Goal: Task Accomplishment & Management: Manage account settings

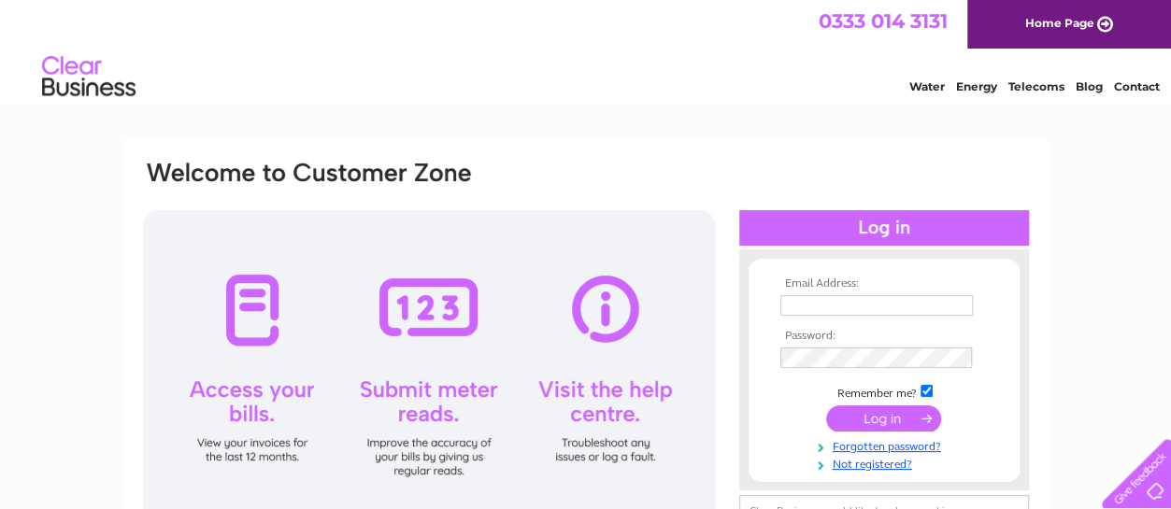
drag, startPoint x: 876, startPoint y: 307, endPoint x: 875, endPoint y: 319, distance: 11.3
click at [876, 307] on input "text" at bounding box center [876, 305] width 192 height 21
type input "jacqueline.taylor@intertek.com"
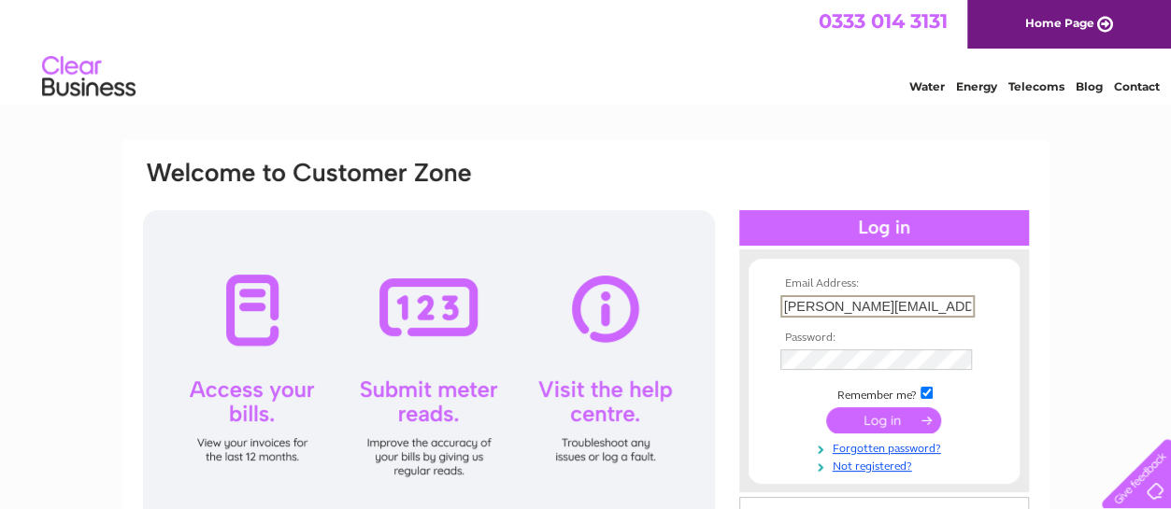
click at [871, 349] on td at bounding box center [883, 360] width 217 height 31
click at [826, 408] on input "submit" at bounding box center [883, 421] width 115 height 26
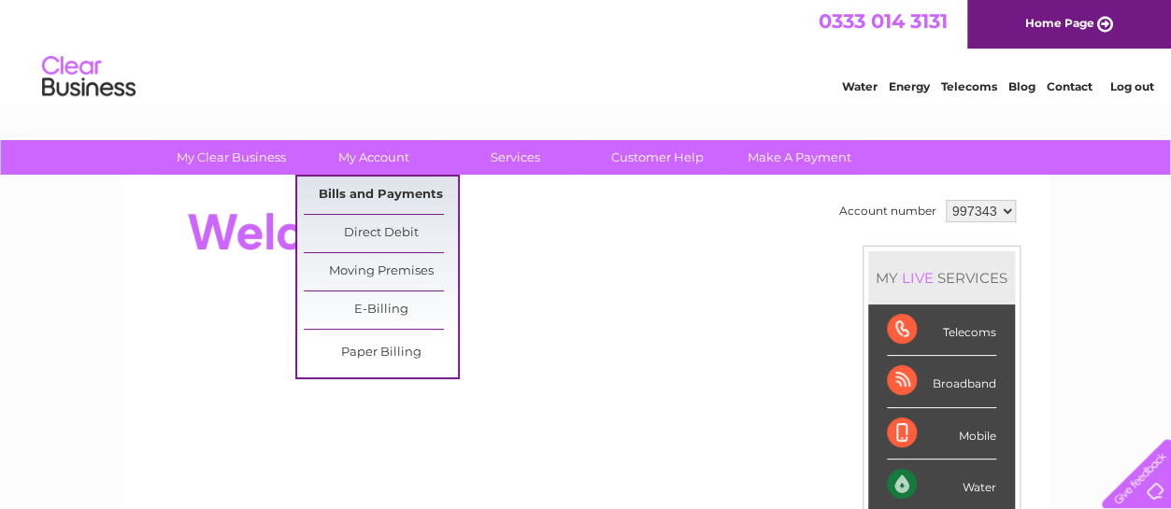
click at [393, 180] on link "Bills and Payments" at bounding box center [381, 195] width 154 height 37
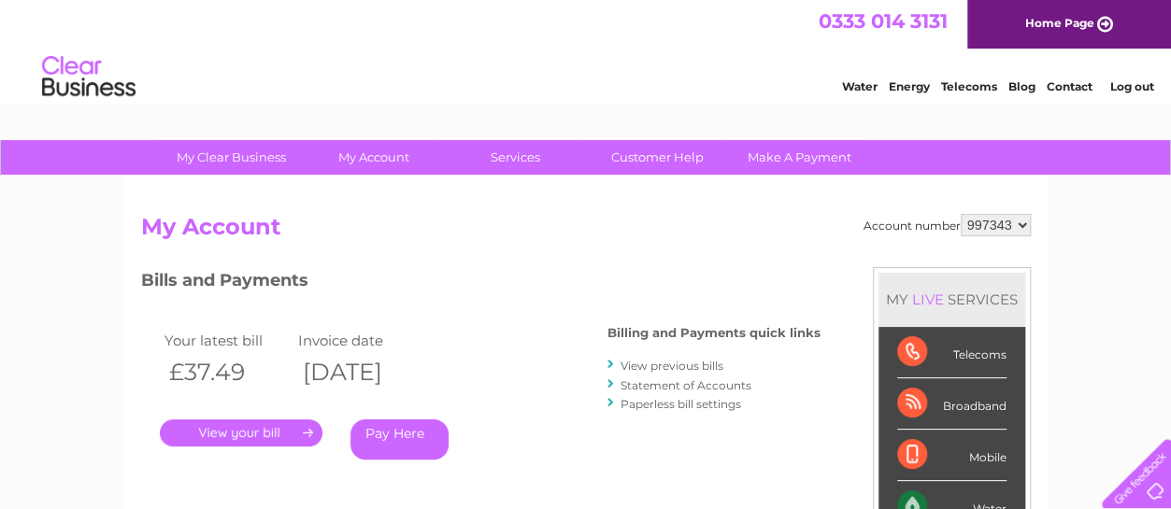
click at [249, 432] on link "." at bounding box center [241, 433] width 163 height 27
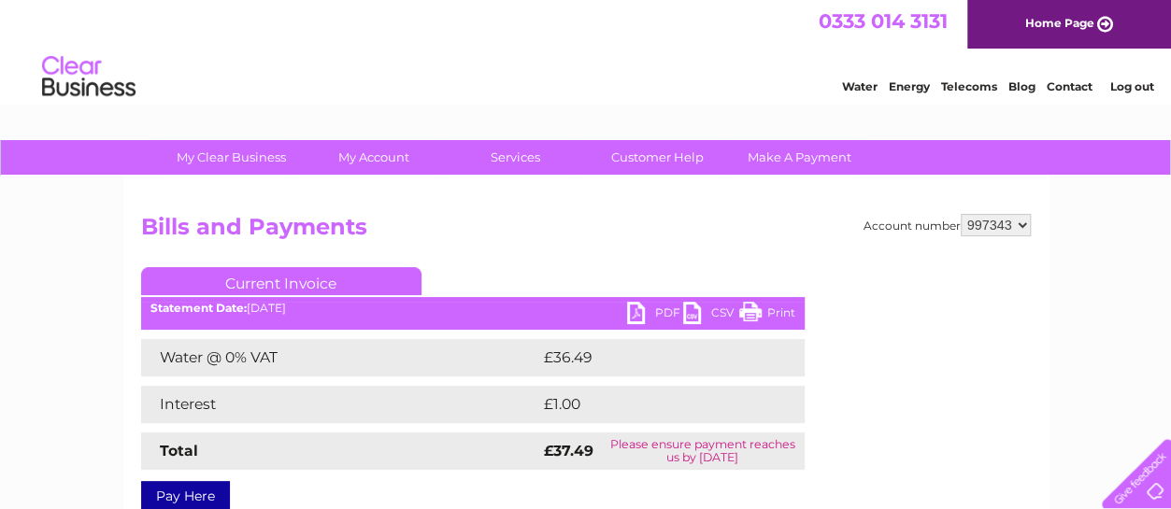
click at [659, 306] on link "PDF" at bounding box center [655, 315] width 56 height 27
